Goal: Transaction & Acquisition: Purchase product/service

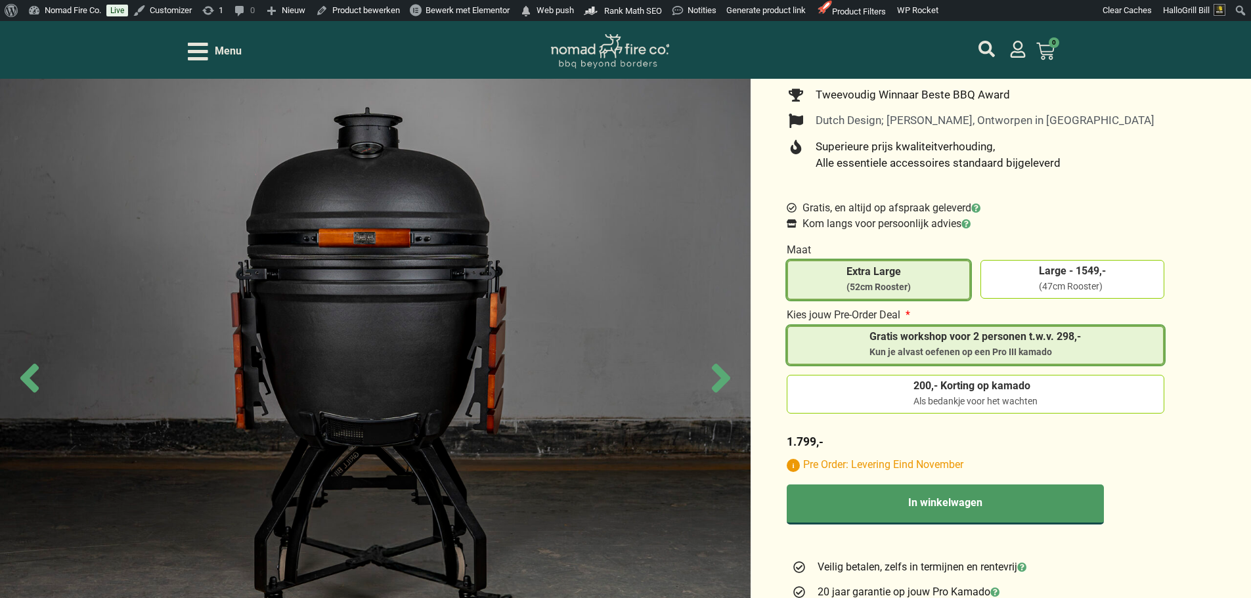
scroll to position [591, 0]
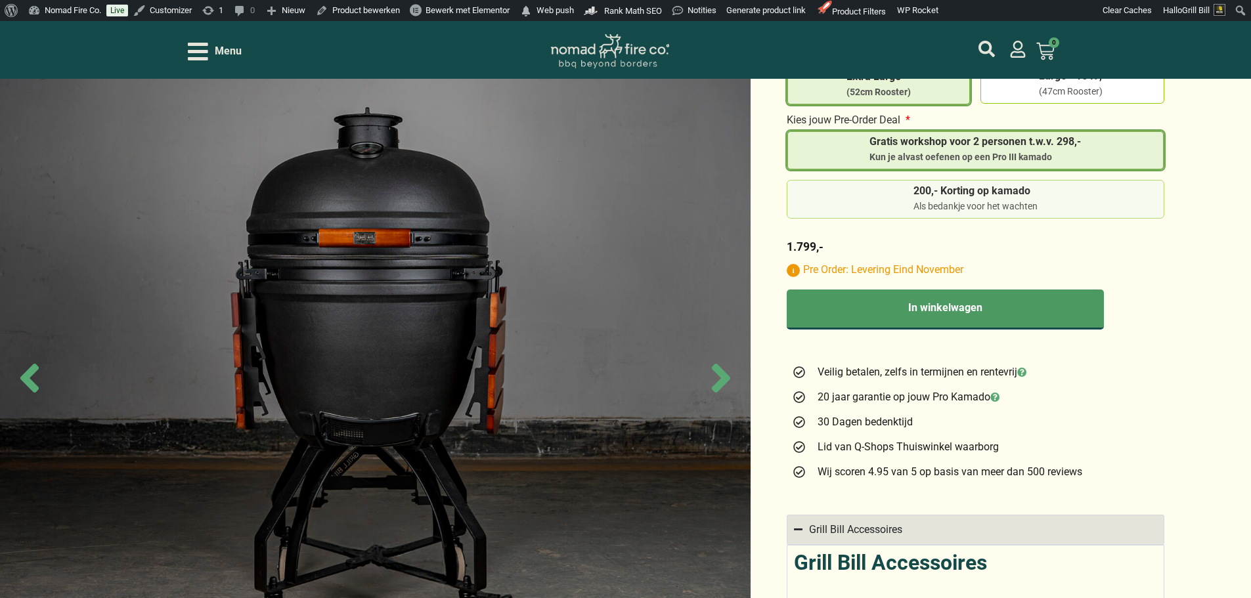
click at [1089, 192] on label "200,- Korting op kamado Als bedankje voor het wachten" at bounding box center [976, 200] width 366 height 28
click at [0, 0] on input "200,- Korting op kamado Als bedankje voor het wachten" at bounding box center [0, 0] width 0 height 0
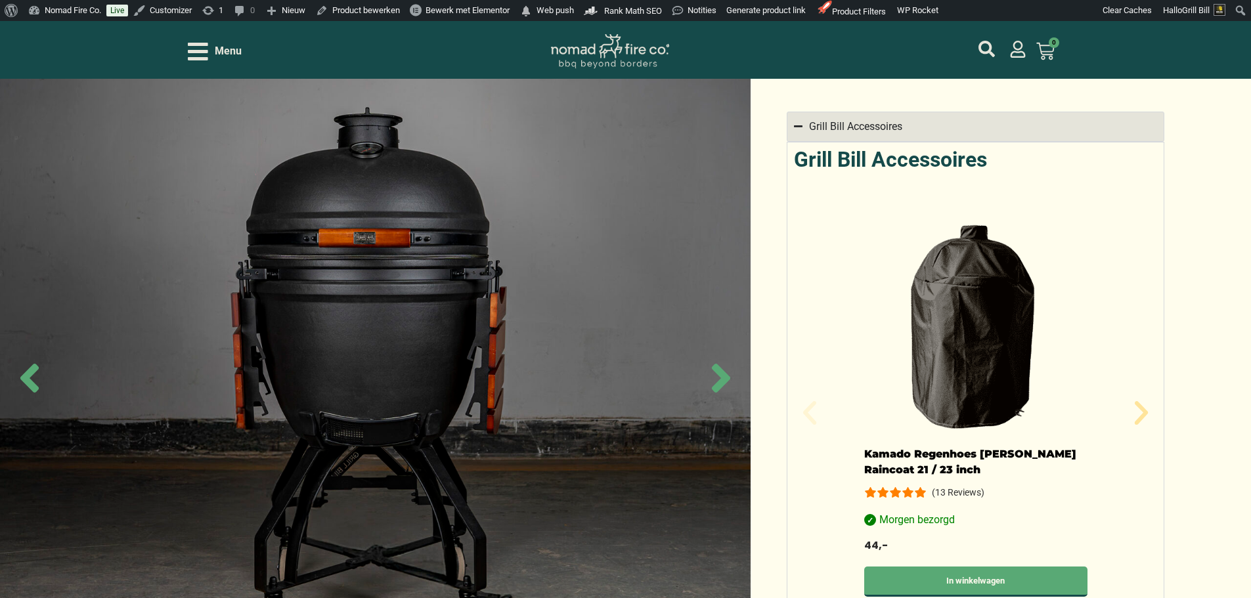
scroll to position [1117, 0]
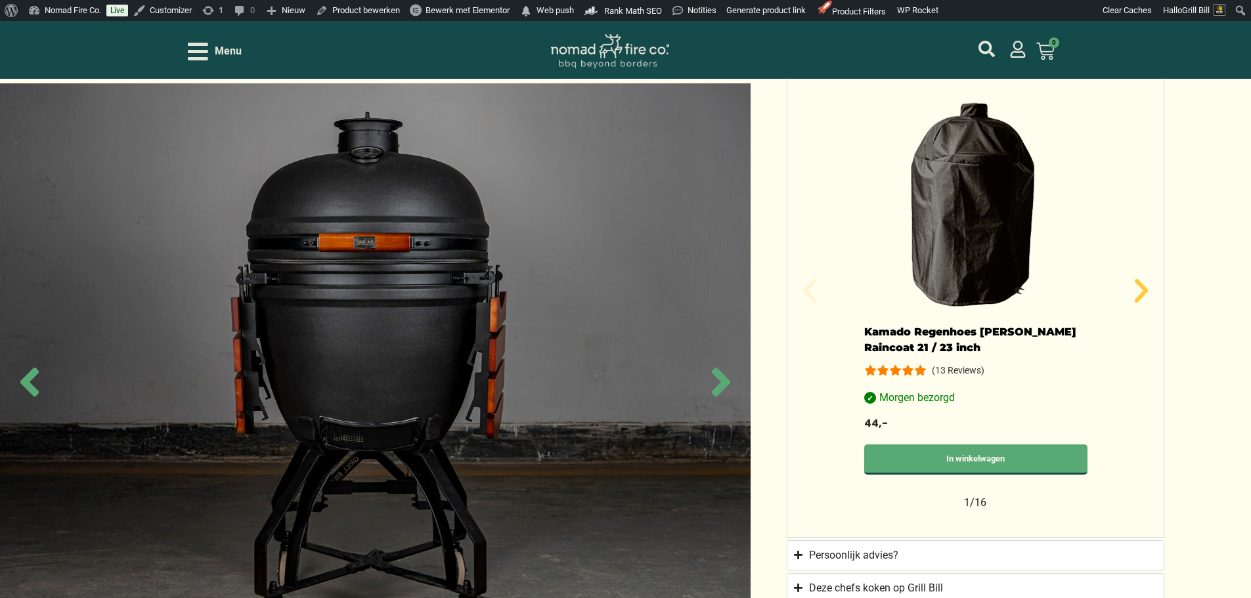
click at [1146, 283] on icon "Volgende slide" at bounding box center [1140, 291] width 13 height 24
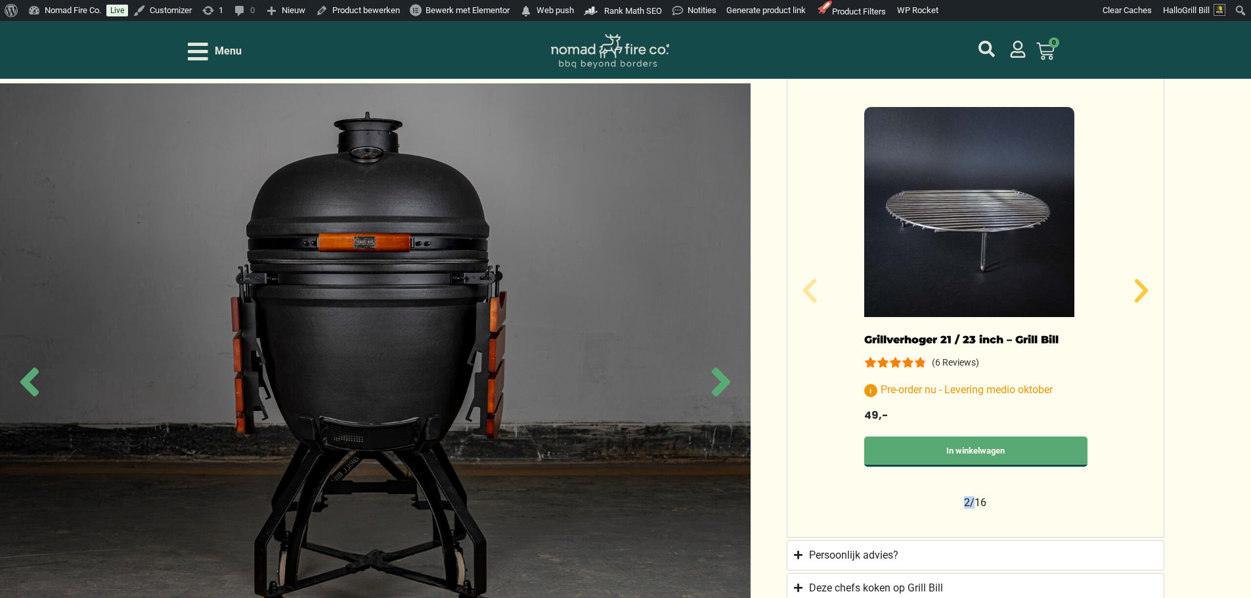
click at [1146, 283] on icon "Volgende slide" at bounding box center [1140, 291] width 13 height 24
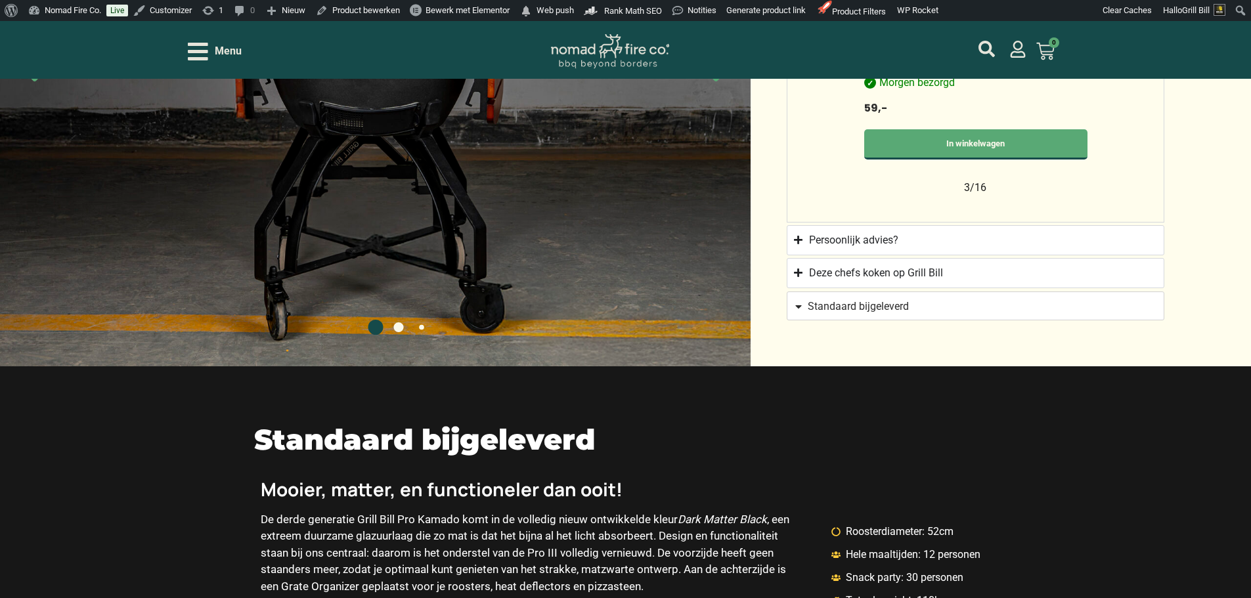
scroll to position [1445, 0]
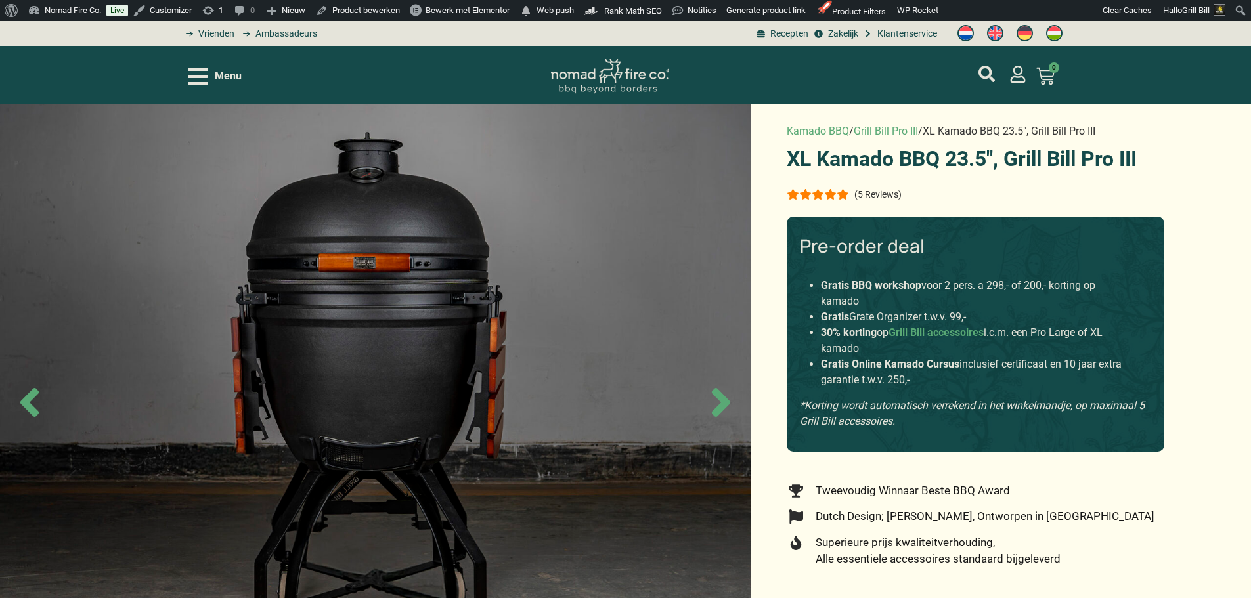
click at [883, 191] on p "(5 Reviews)" at bounding box center [877, 194] width 47 height 11
click at [201, 62] on div "Menu Geen producten in je winkelwagen. € 0,00 0 Winkelwagen" at bounding box center [626, 75] width 876 height 58
click at [216, 76] on span "Menu" at bounding box center [228, 76] width 27 height 16
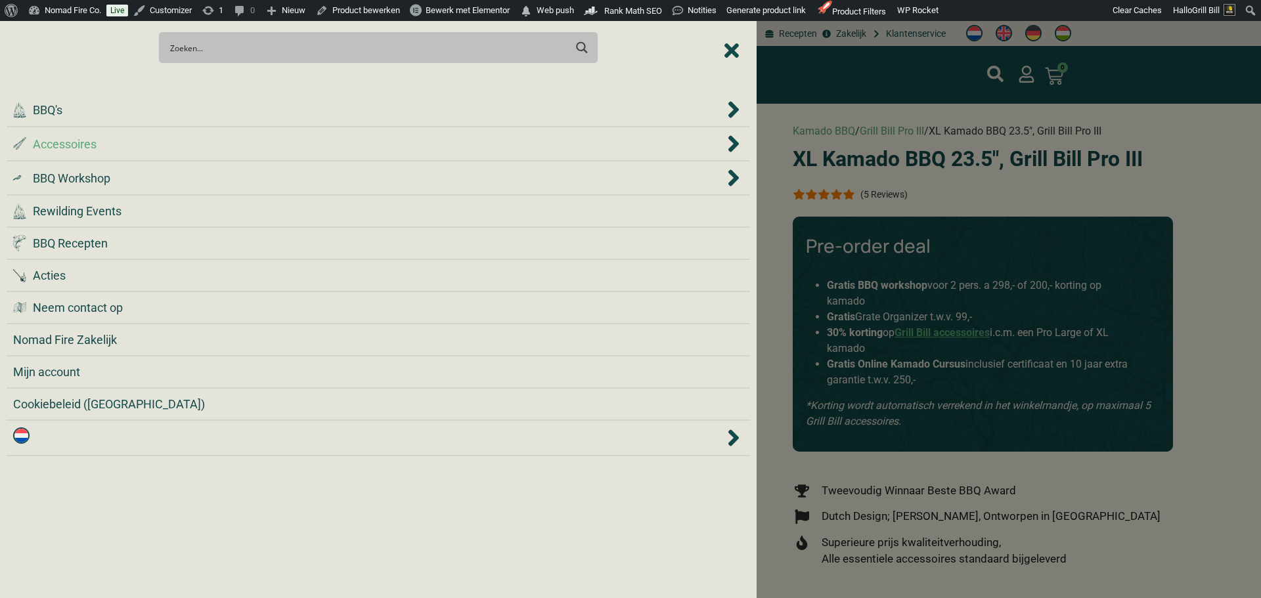
click at [242, 146] on div ".st0 { fill: #2c4a4e; } .st1 { fill: url(#Naamloos_verloop_2); } .st2 { fill: #…" at bounding box center [368, 144] width 711 height 18
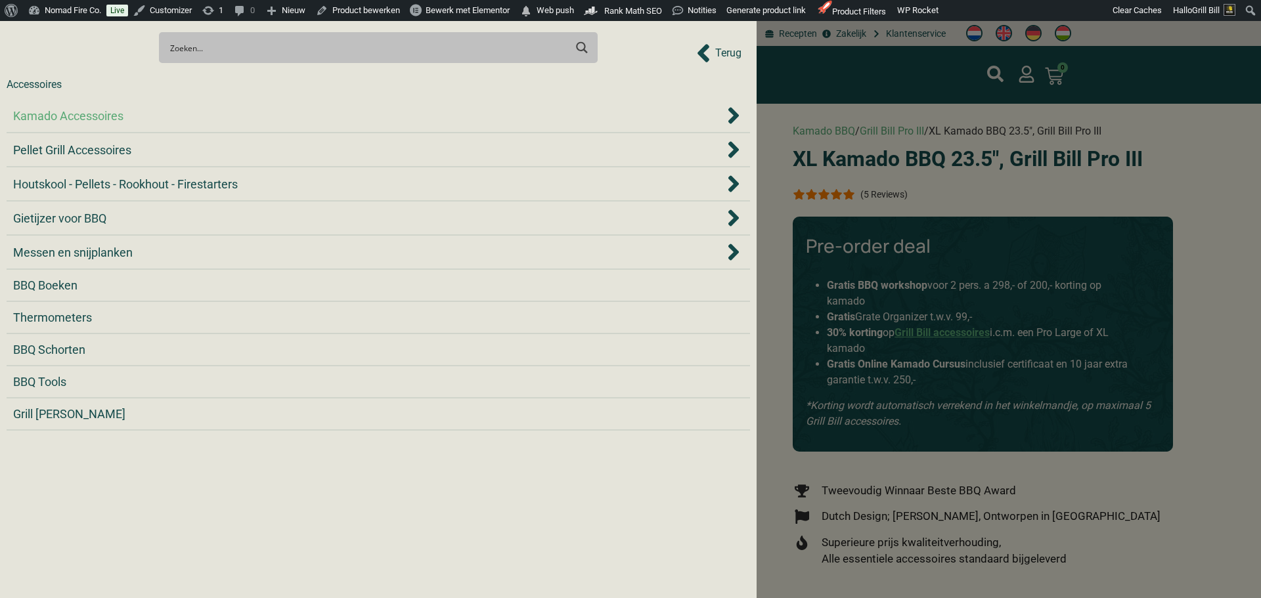
click at [242, 114] on div "Kamado Accessoires" at bounding box center [368, 116] width 711 height 18
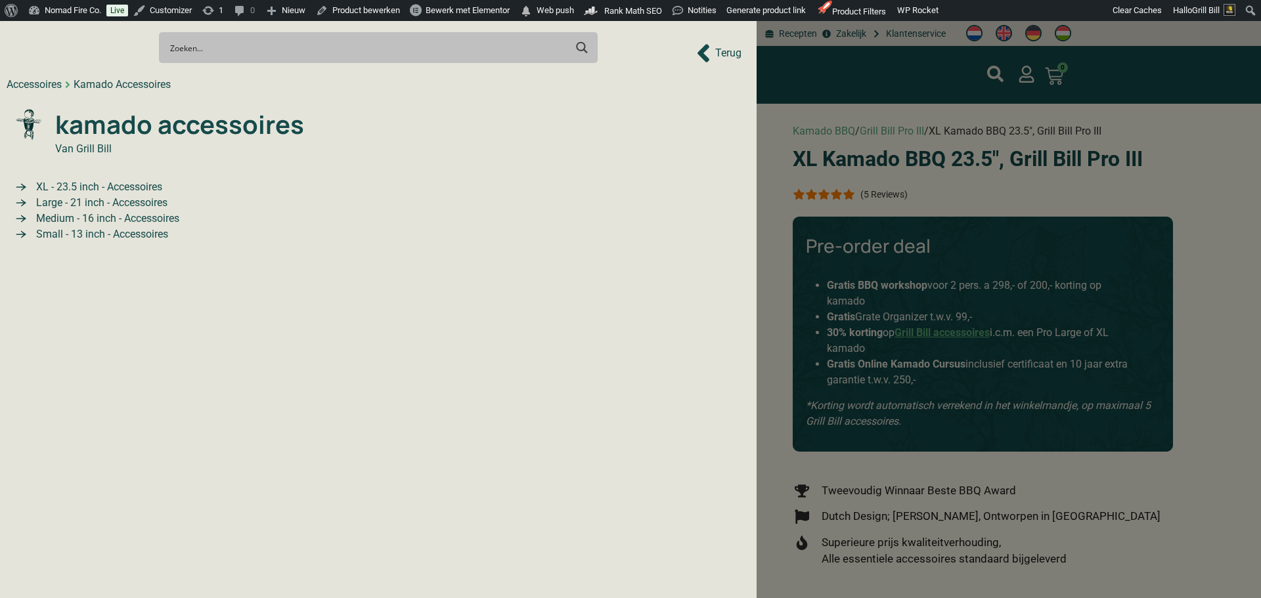
click at [151, 187] on span "XL - 23.5 inch - Accessoires" at bounding box center [97, 187] width 129 height 16
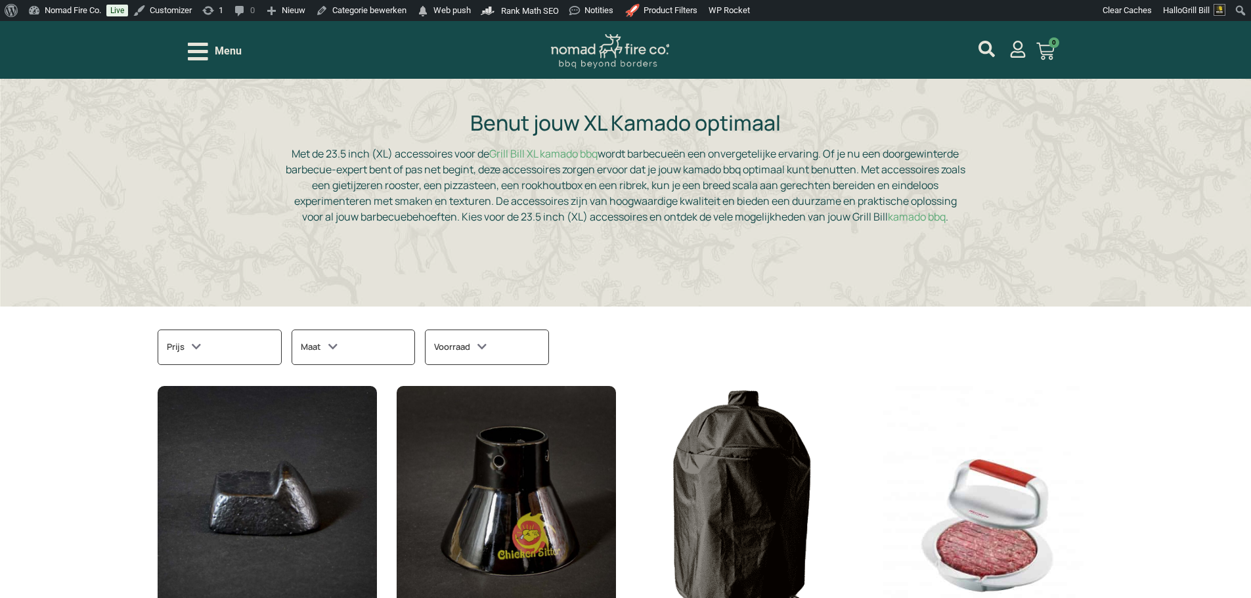
scroll to position [131, 0]
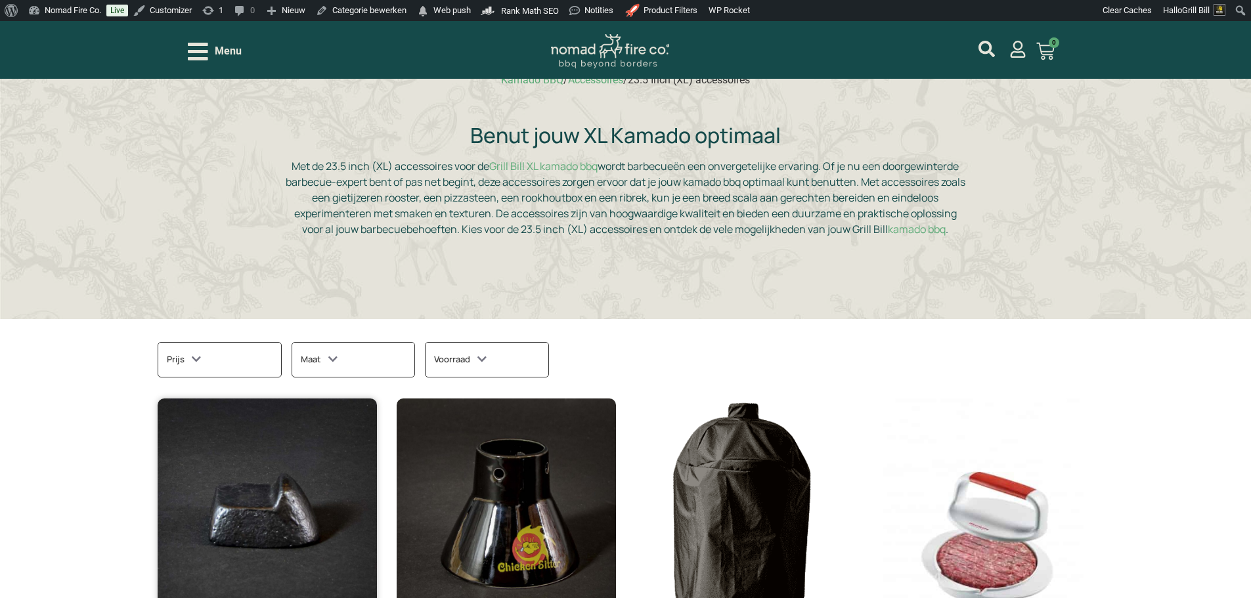
click at [269, 433] on img at bounding box center [267, 516] width 219 height 234
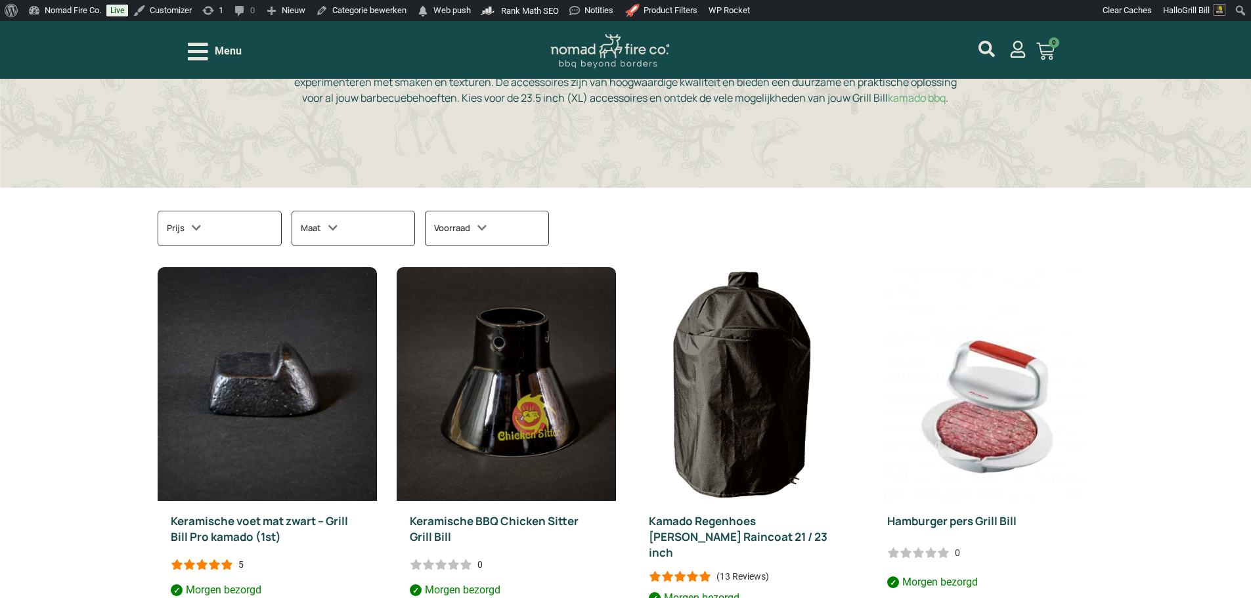
scroll to position [525, 0]
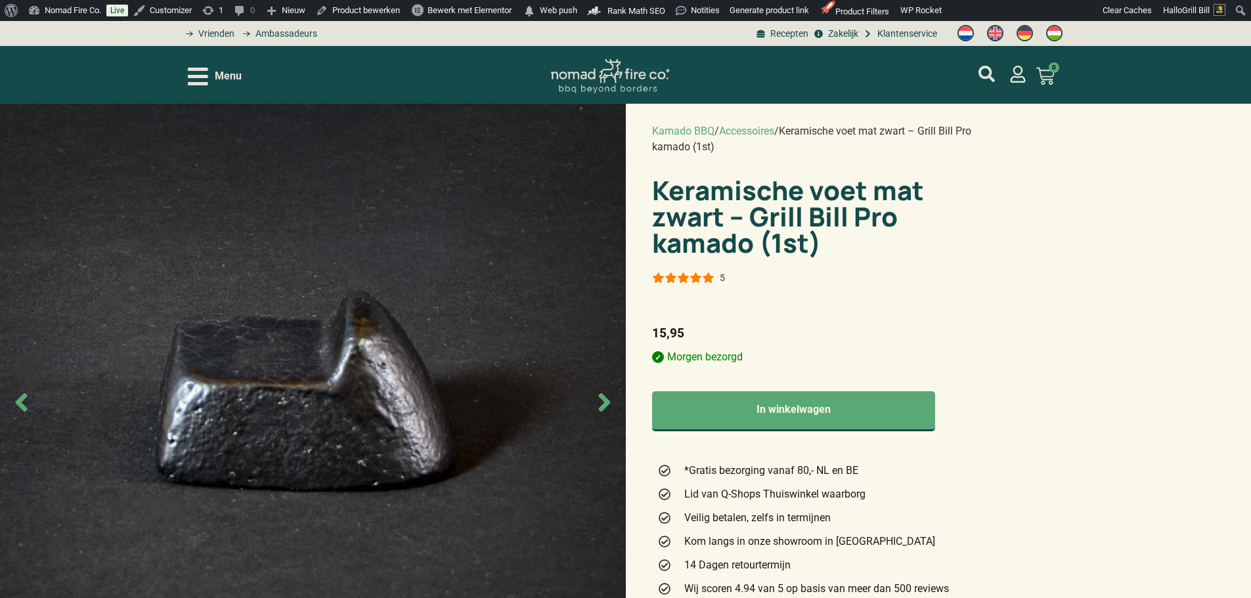
click at [223, 84] on span "Menu" at bounding box center [228, 76] width 27 height 16
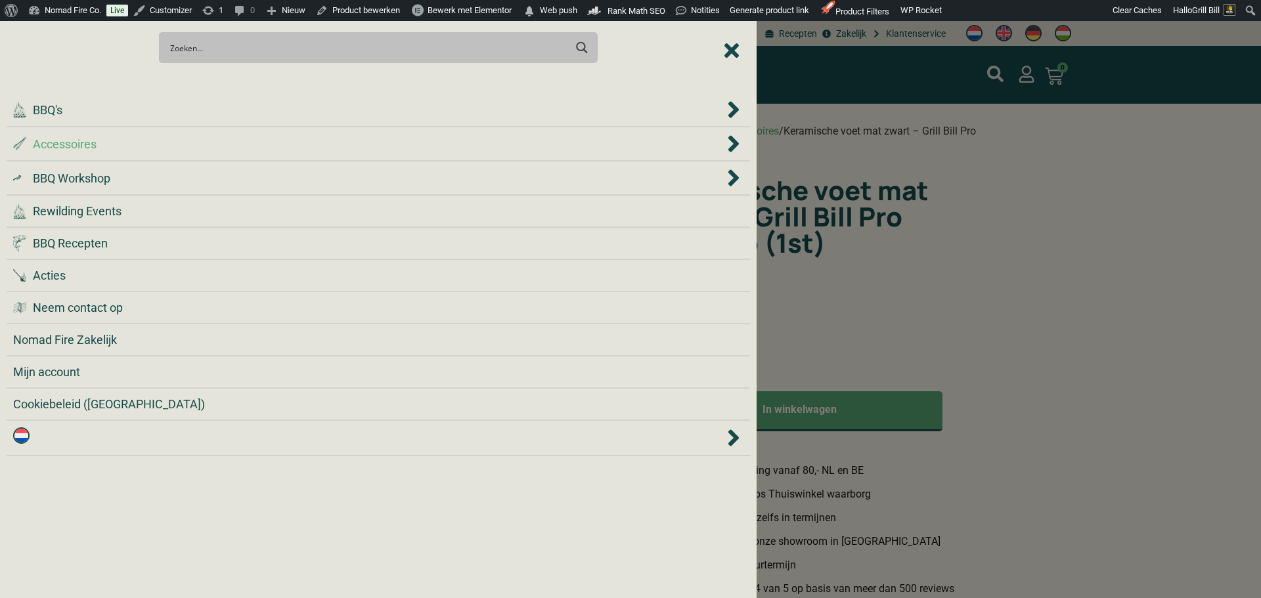
click at [210, 148] on div ".st0 { fill: #2c4a4e; } .st1 { fill: url(#Naamloos_verloop_2); } .st2 { fill: #…" at bounding box center [368, 144] width 711 height 18
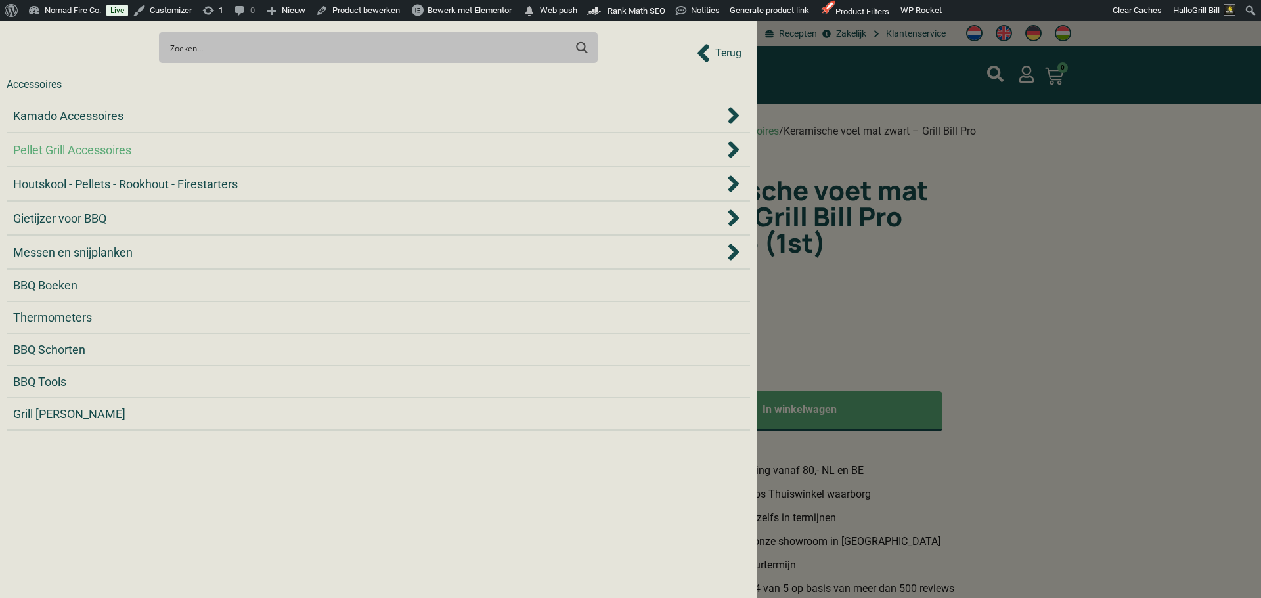
click at [291, 142] on div "Pellet Grill Accessoires" at bounding box center [368, 150] width 711 height 18
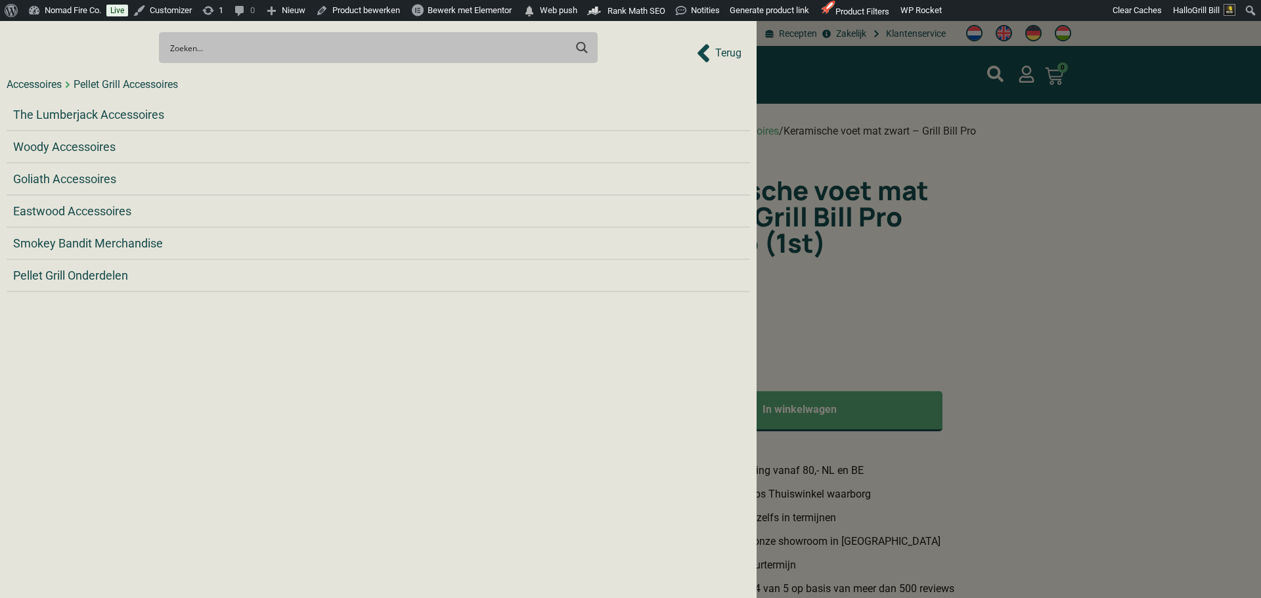
click at [721, 61] on div "Terug" at bounding box center [718, 53] width 45 height 29
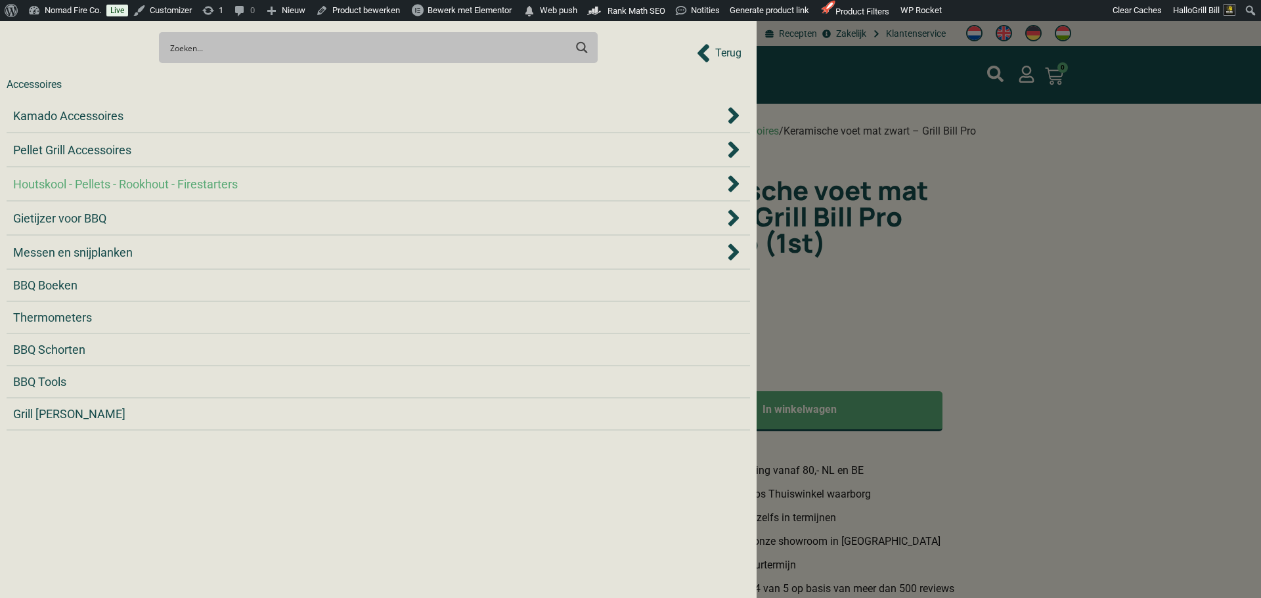
click at [255, 185] on div "Houtskool - Pellets - Rookhout - Firestarters" at bounding box center [368, 184] width 711 height 18
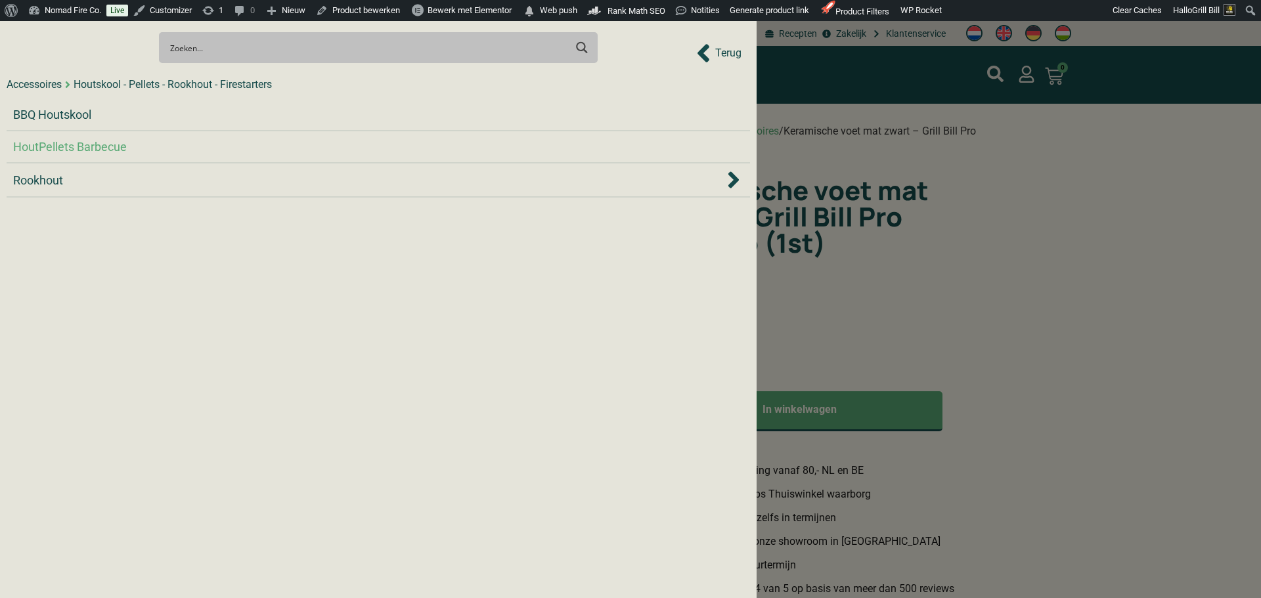
click at [90, 143] on span "HoutPellets Barbecue" at bounding box center [70, 147] width 114 height 18
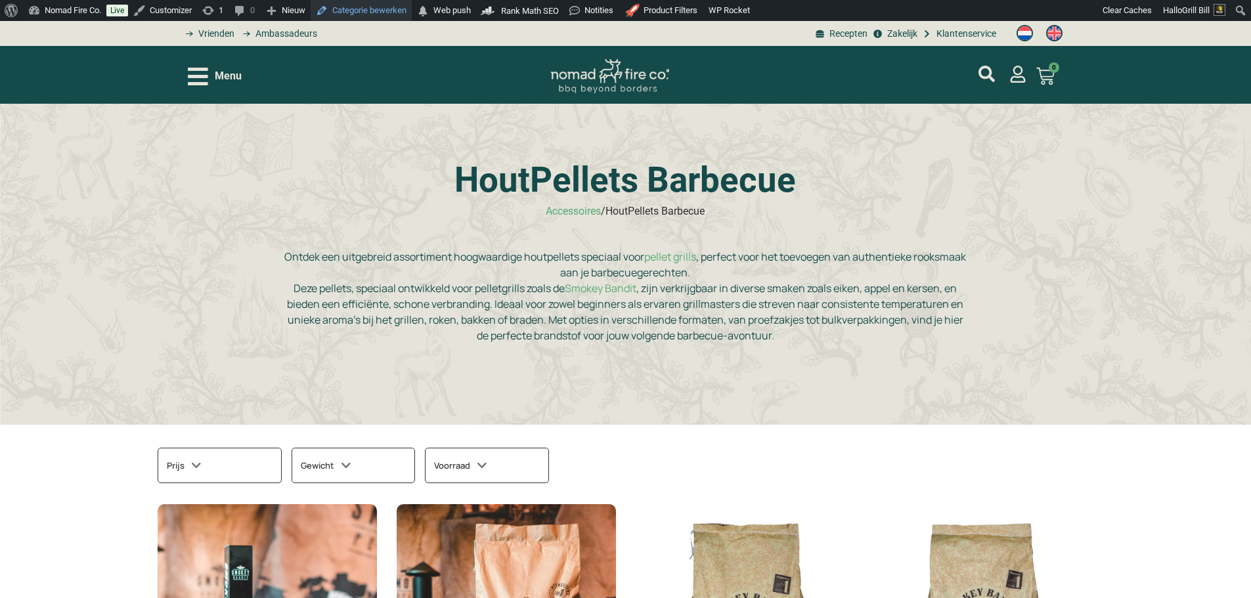
click at [386, 15] on link "Categorie bewerken" at bounding box center [361, 10] width 101 height 21
click at [240, 73] on span "Menu" at bounding box center [228, 76] width 27 height 16
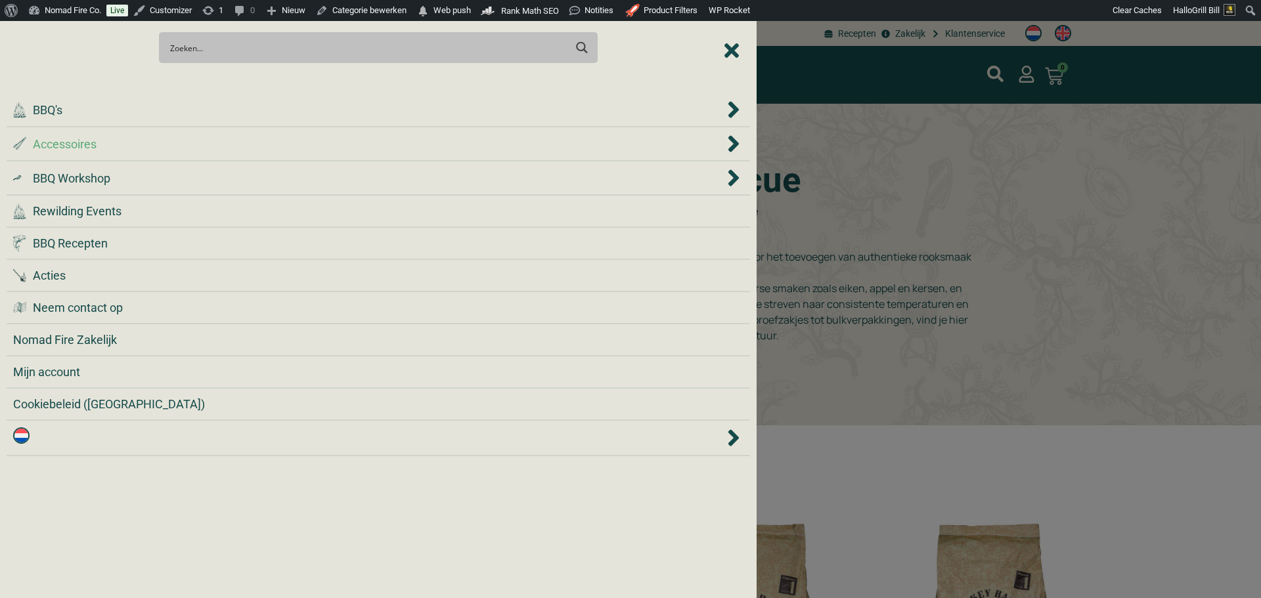
click at [259, 137] on div ".st0 { fill: #2c4a4e; } .st1 { fill: url(#Naamloos_verloop_2); } .st2 { fill: #…" at bounding box center [368, 144] width 711 height 18
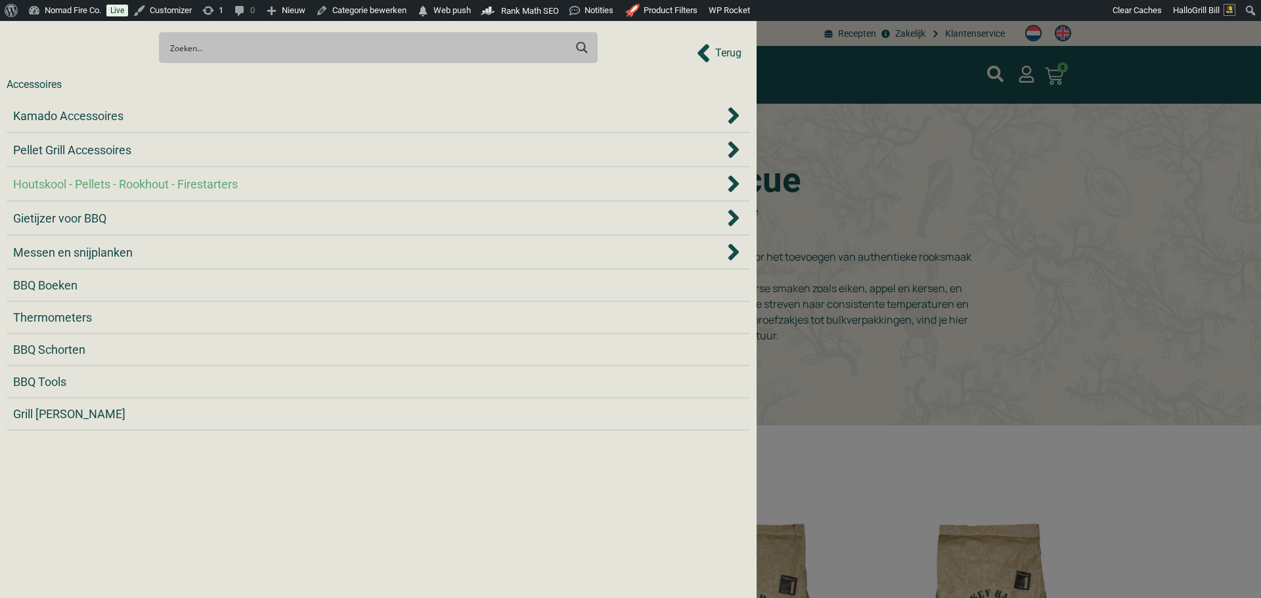
click at [274, 186] on div "Houtskool - Pellets - Rookhout - Firestarters" at bounding box center [368, 184] width 711 height 18
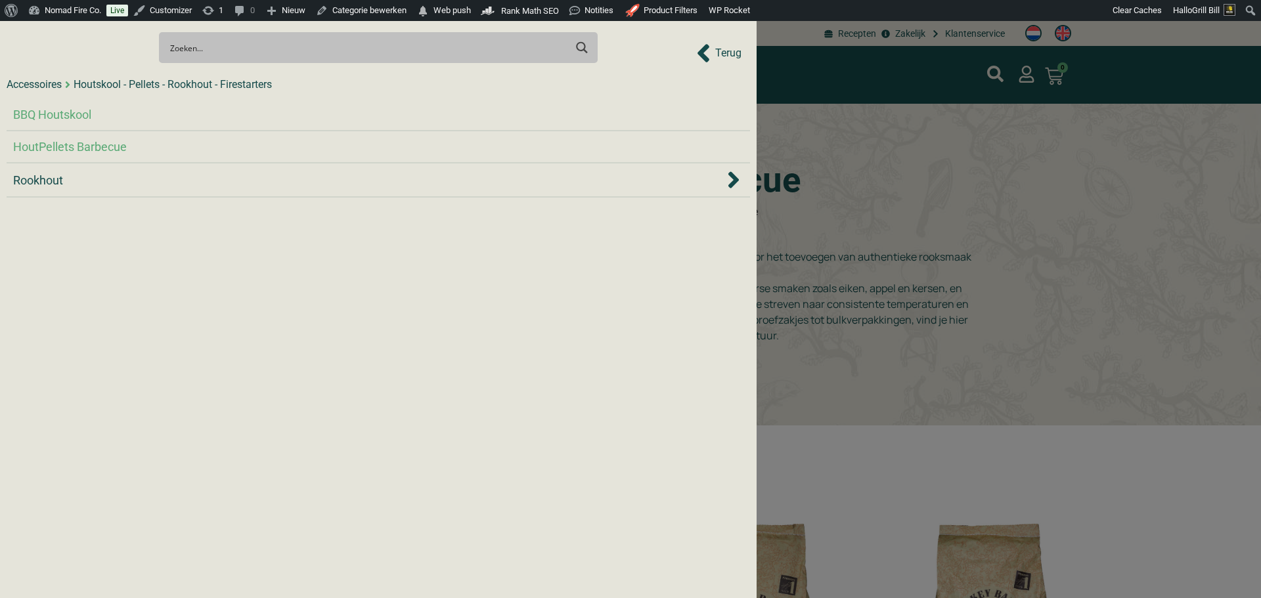
click at [65, 108] on span "BBQ Houtskool" at bounding box center [52, 115] width 78 height 18
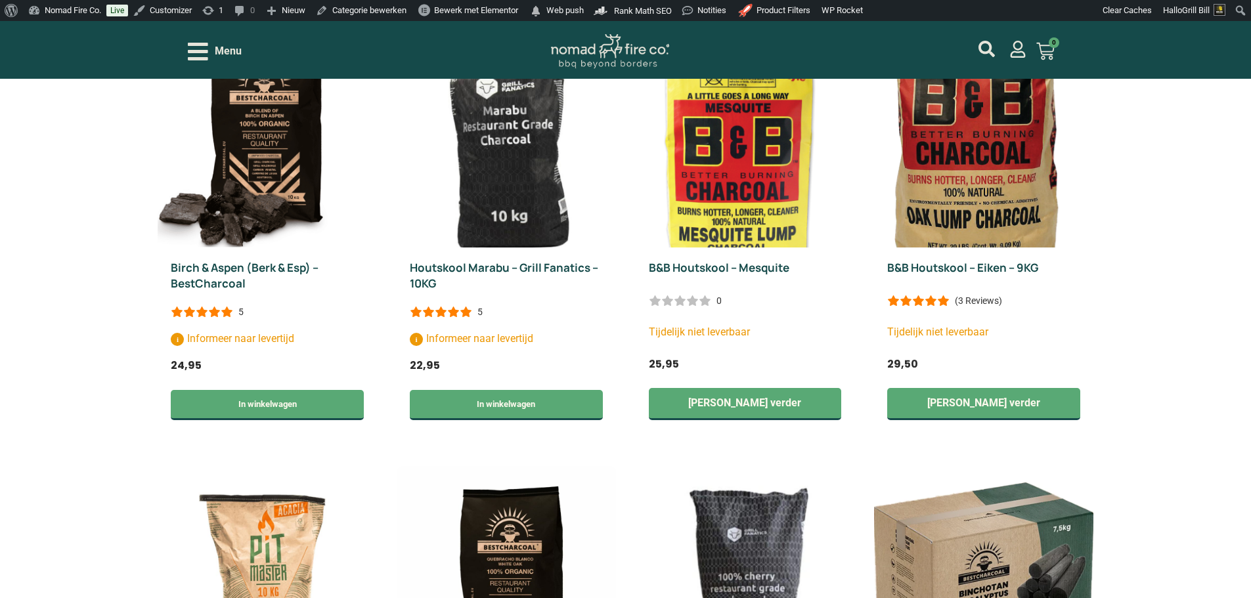
scroll to position [1511, 0]
